Goal: Task Accomplishment & Management: Manage account settings

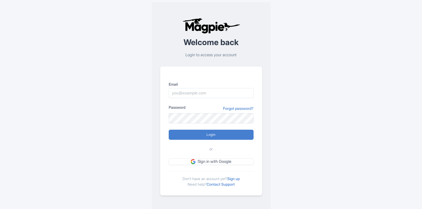
click at [329, 105] on div "Welcome back Login to access your account Email Password Forgot password? Login…" at bounding box center [210, 106] width 339 height 213
click at [178, 92] on input "Email" at bounding box center [211, 93] width 85 height 10
type input "[PERSON_NAME][EMAIL_ADDRESS][PERSON_NAME][DOMAIN_NAME]"
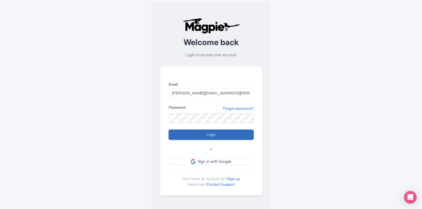
click at [214, 135] on input "Login" at bounding box center [211, 135] width 85 height 10
type input "Logging in..."
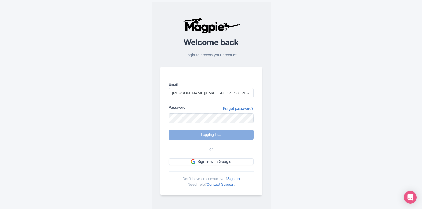
click at [331, 64] on div "Welcome back Login to access your account Email benn.scully@sportswhereiam.com …" at bounding box center [210, 106] width 339 height 213
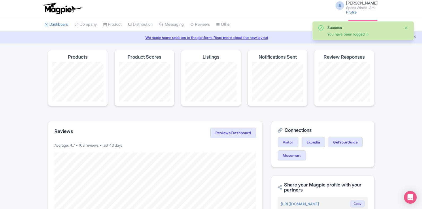
click at [405, 27] on button "Close" at bounding box center [406, 28] width 4 height 6
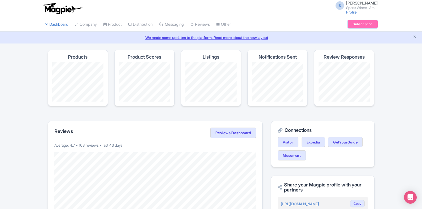
click at [359, 22] on link "Subscription" at bounding box center [362, 24] width 30 height 8
click at [353, 10] on link "Profile" at bounding box center [351, 12] width 11 height 5
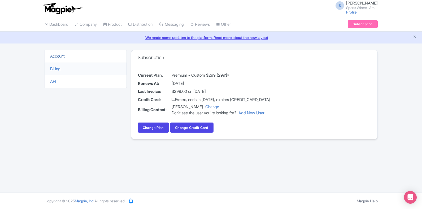
click at [60, 56] on link "Account" at bounding box center [57, 56] width 15 height 5
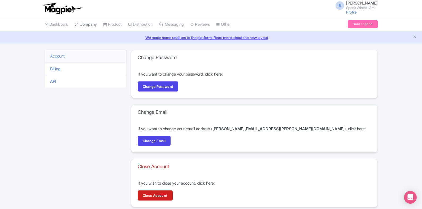
click at [95, 22] on link "Company" at bounding box center [86, 24] width 22 height 15
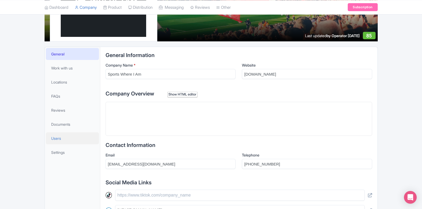
scroll to position [77, 0]
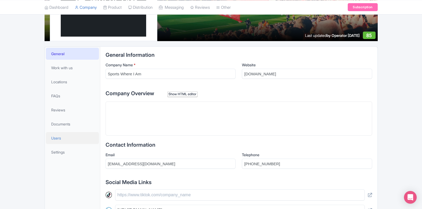
click at [57, 139] on span "Users" at bounding box center [56, 138] width 10 height 6
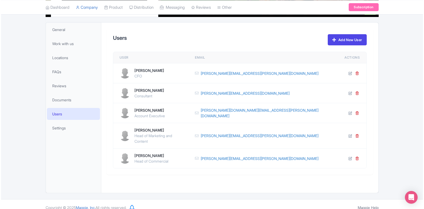
scroll to position [102, 0]
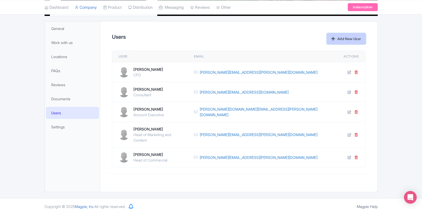
click at [347, 39] on link "Add New User" at bounding box center [345, 38] width 39 height 11
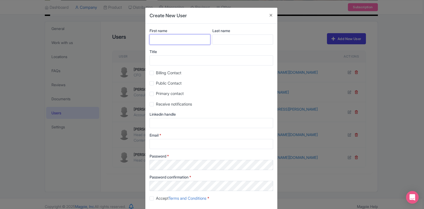
click at [162, 39] on input "First name" at bounding box center [179, 39] width 61 height 10
type input "Matt"
type input "Scully"
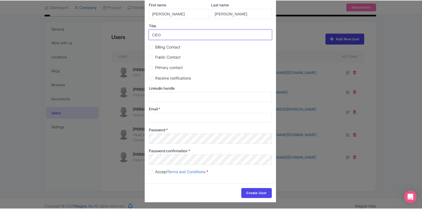
scroll to position [27, 0]
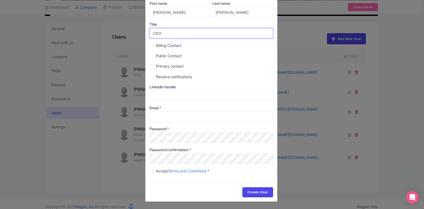
type input "CEO"
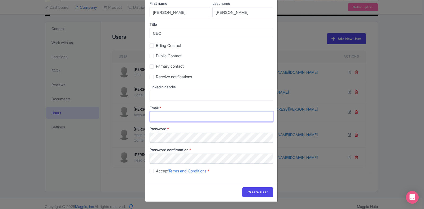
click at [172, 114] on input "Email *" at bounding box center [210, 117] width 123 height 10
type input "[PERSON_NAME][EMAIL_ADDRESS][PERSON_NAME][DOMAIN_NAME]"
click at [183, 126] on label "Password *" at bounding box center [210, 129] width 123 height 6
click at [177, 127] on label "Password *" at bounding box center [210, 129] width 123 height 6
click at [184, 125] on div "First name Matt Last name Scully Title CEO Billing Contact Public Contact Prima…" at bounding box center [211, 89] width 132 height 186
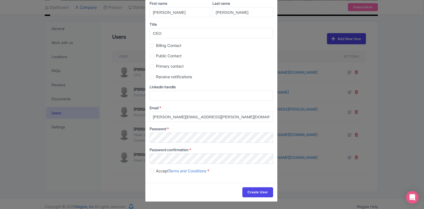
click at [153, 179] on div "First name Matt Last name Scully Title CEO Billing Contact Public Contact Prima…" at bounding box center [211, 89] width 132 height 186
click at [156, 171] on span "Accept Terms and Conditions" at bounding box center [181, 170] width 50 height 5
click at [156, 171] on input "Accept Terms and Conditions *" at bounding box center [157, 169] width 3 height 3
checkbox input "true"
click at [252, 191] on input "Create User" at bounding box center [257, 192] width 30 height 10
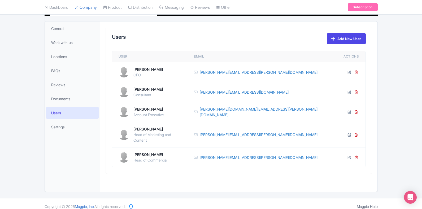
click at [69, 160] on div "General Work with us Locations FAQs Reviews Documents Users Settings" at bounding box center [72, 106] width 55 height 170
click at [48, 158] on div "General Work with us Locations FAQs Reviews Documents Users Settings" at bounding box center [72, 106] width 55 height 170
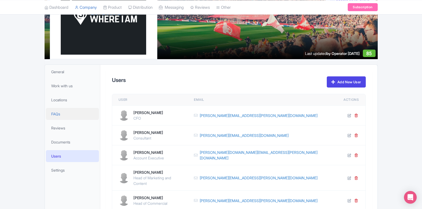
scroll to position [102, 0]
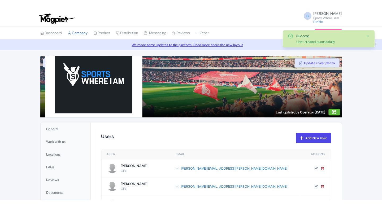
scroll to position [102, 0]
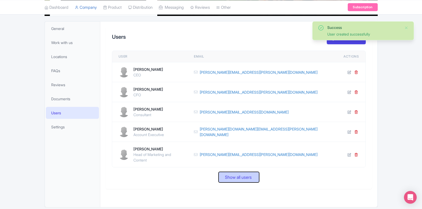
click at [240, 174] on span "Show all users" at bounding box center [238, 177] width 27 height 6
